Goal: Information Seeking & Learning: Check status

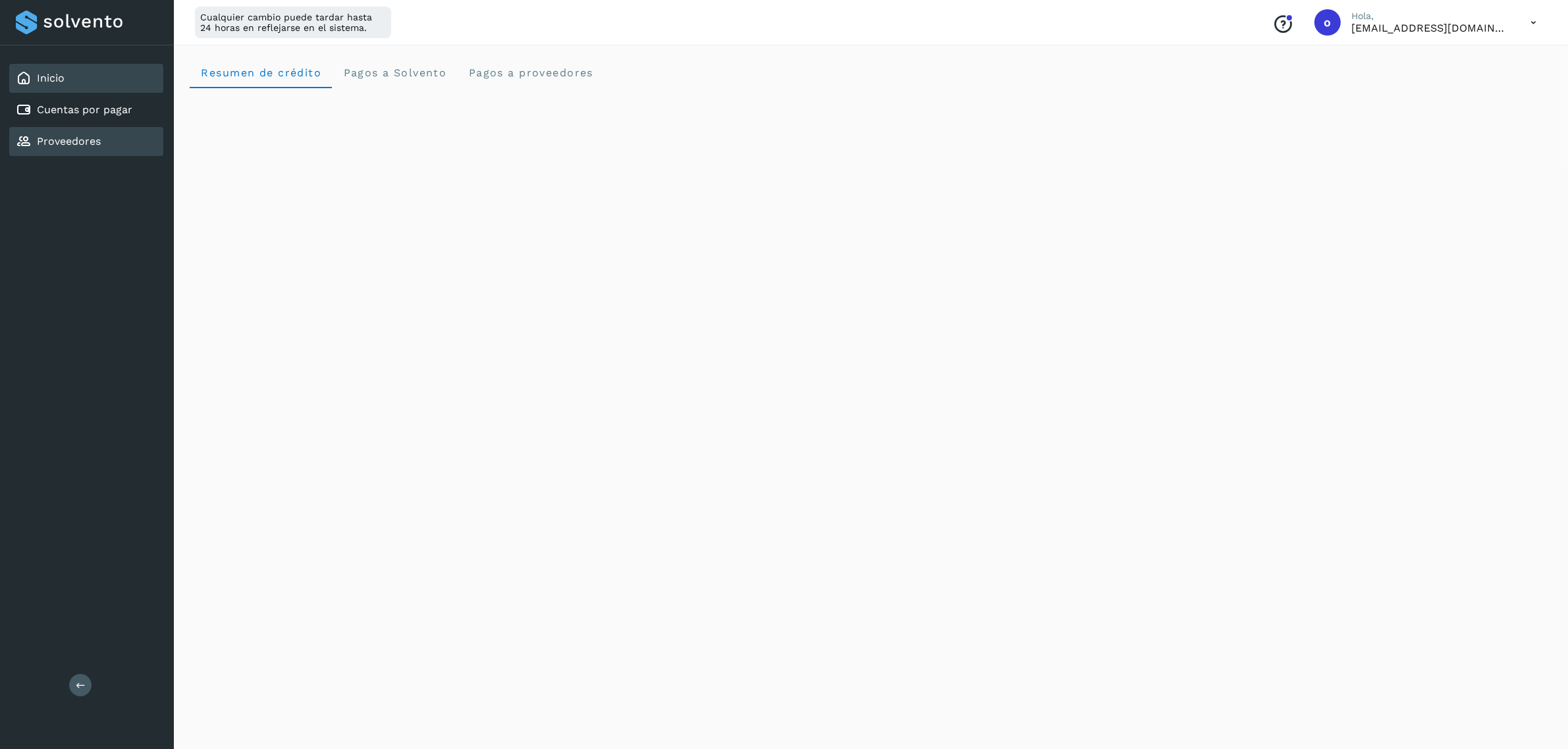
click at [97, 129] on div "Proveedores" at bounding box center [86, 141] width 154 height 29
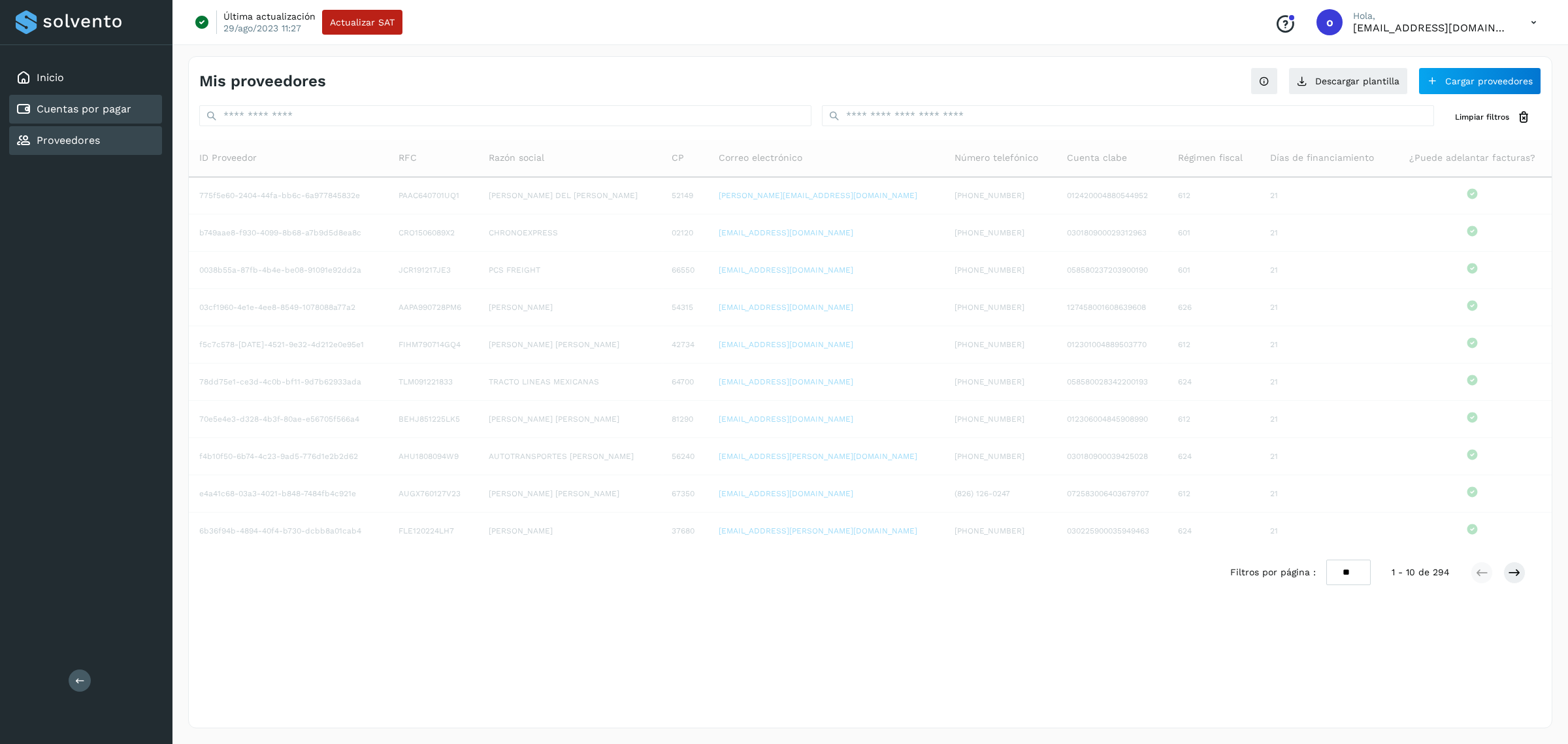
click at [105, 113] on link "Cuentas por pagar" at bounding box center [84, 109] width 95 height 13
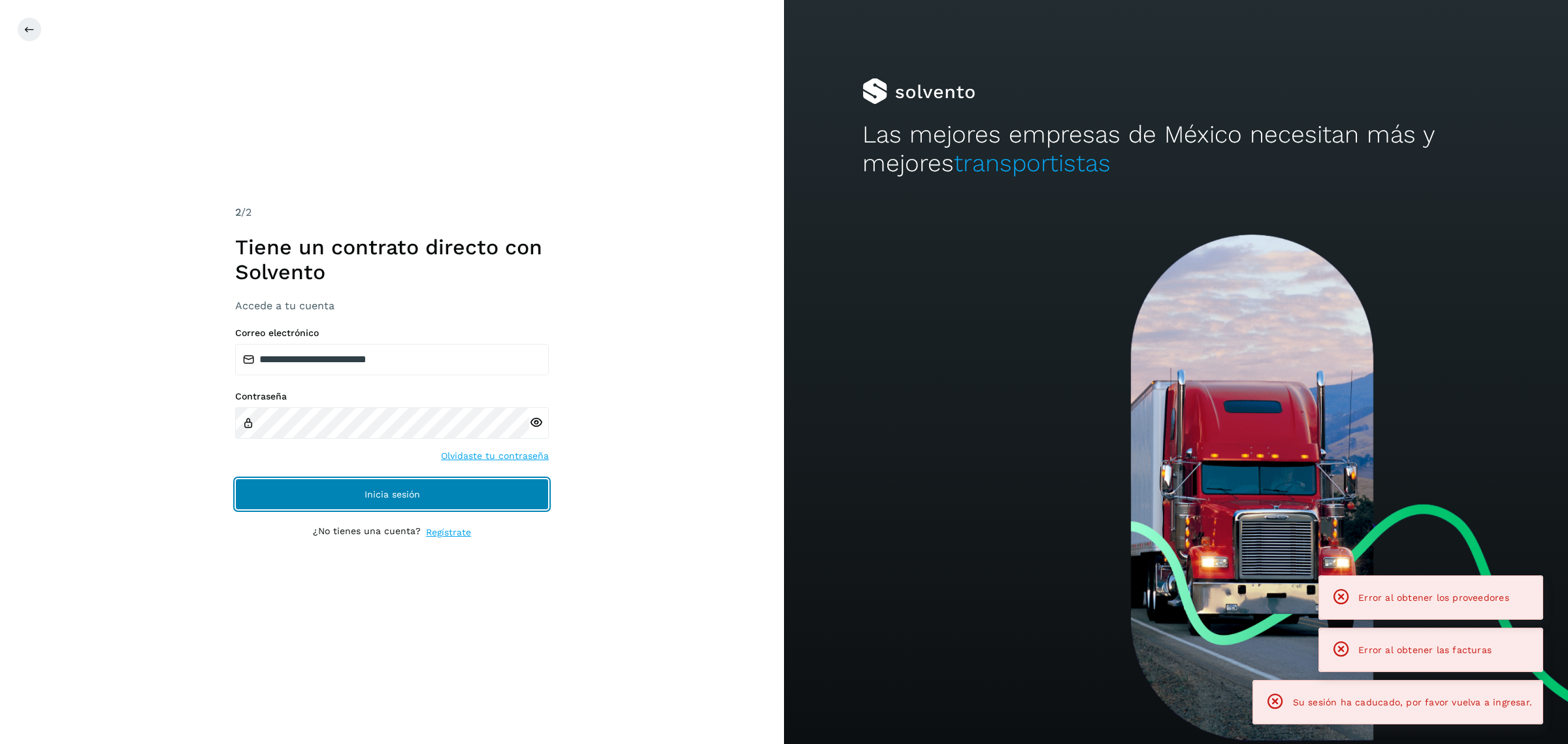
click at [306, 491] on button "Inicia sesión" at bounding box center [392, 494] width 314 height 31
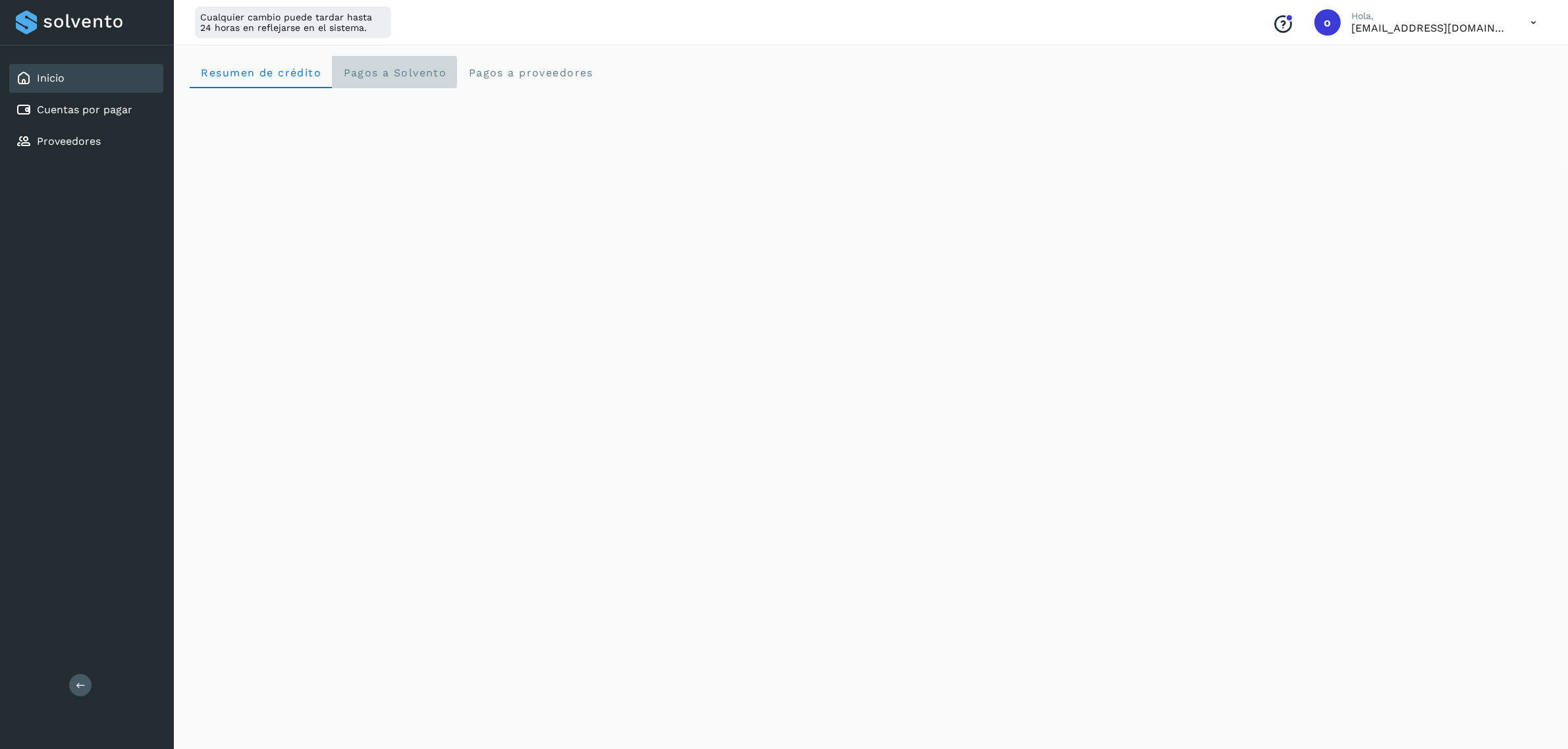
click at [412, 66] on span "Pagos a Solvento" at bounding box center [394, 72] width 104 height 13
click at [144, 112] on div "Cuentas por pagar" at bounding box center [86, 109] width 154 height 29
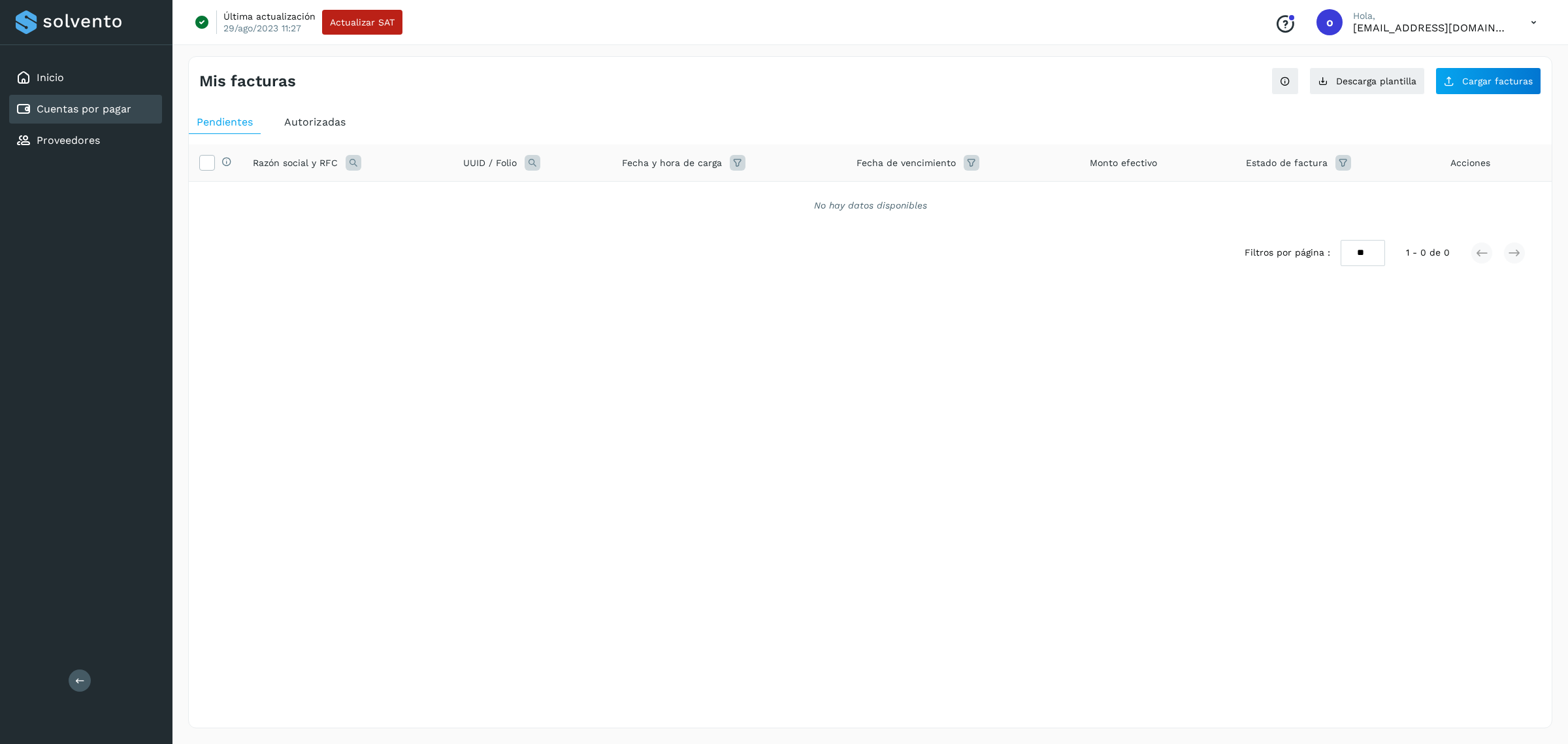
click at [338, 116] on span "Autorizadas" at bounding box center [315, 122] width 61 height 13
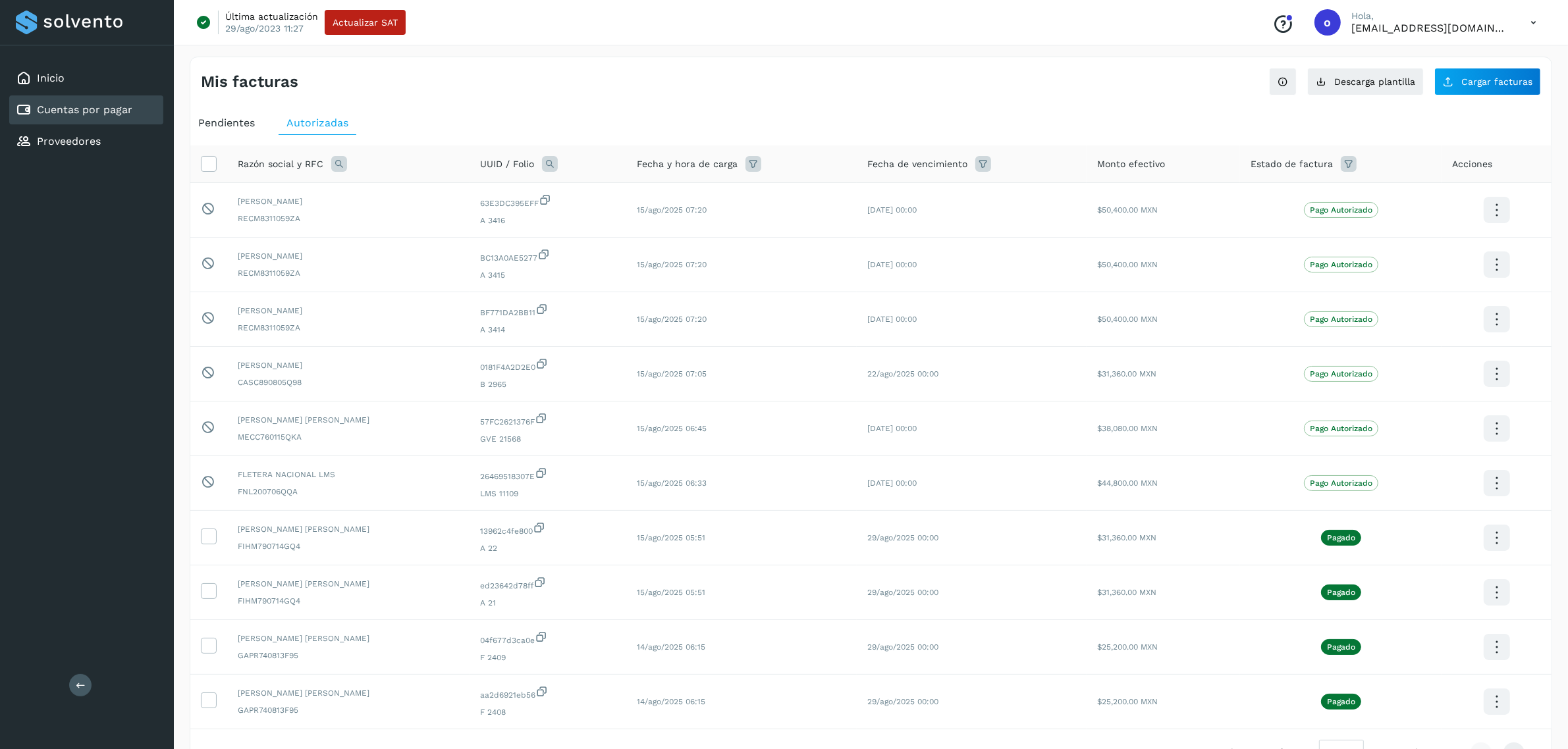
click at [339, 157] on icon at bounding box center [339, 164] width 16 height 16
click at [421, 212] on input "text" at bounding box center [426, 219] width 162 height 21
type input "*****"
click at [445, 255] on span "Buscar" at bounding box center [458, 254] width 26 height 12
